Goal: Communication & Community: Answer question/provide support

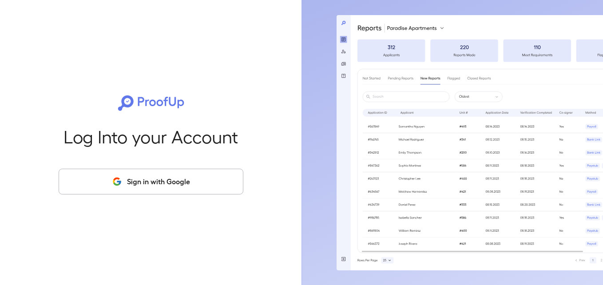
click at [149, 186] on button "Sign in with Google" at bounding box center [151, 182] width 185 height 26
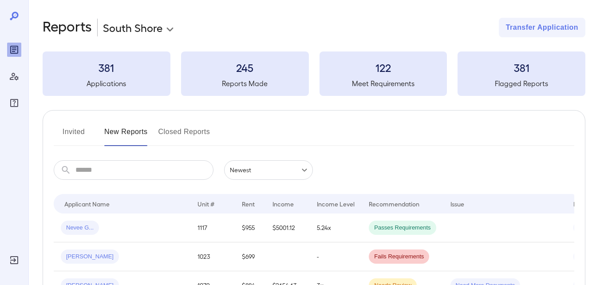
click at [56, 127] on button "Invited" at bounding box center [74, 135] width 40 height 21
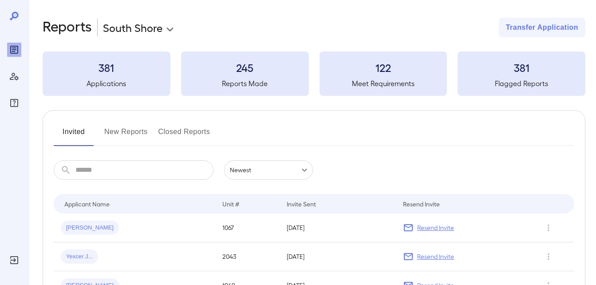
scroll to position [139, 0]
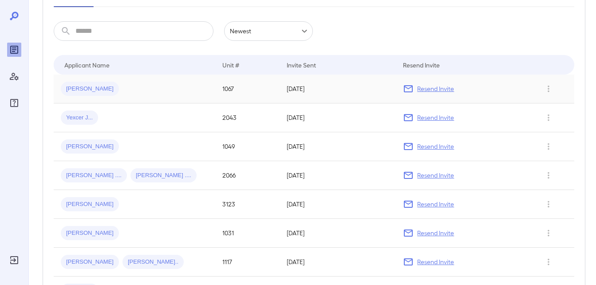
click at [68, 91] on span "[PERSON_NAME]" at bounding box center [90, 89] width 58 height 8
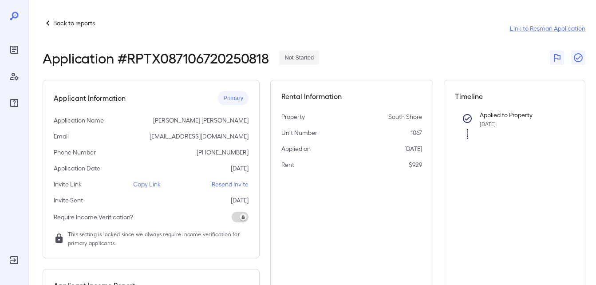
click at [142, 184] on p "Copy Link" at bounding box center [147, 184] width 28 height 9
click at [426, 45] on header "Back to reports Link to Resman Application Application # RPTX087106720250818 No…" at bounding box center [314, 42] width 543 height 48
